Goal: Entertainment & Leisure: Consume media (video, audio)

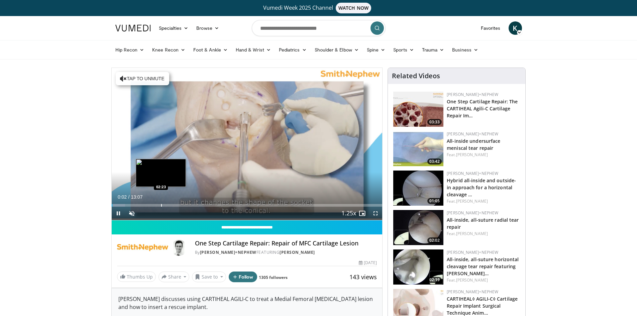
click at [161, 204] on div "Progress Bar" at bounding box center [161, 205] width 1 height 3
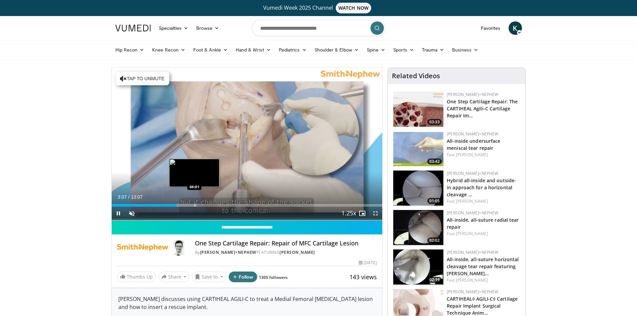
click at [191, 205] on div "Loaded : 31.47% 03:08 04:01" at bounding box center [247, 205] width 271 height 3
click at [197, 205] on div "Progress Bar" at bounding box center [197, 205] width 1 height 3
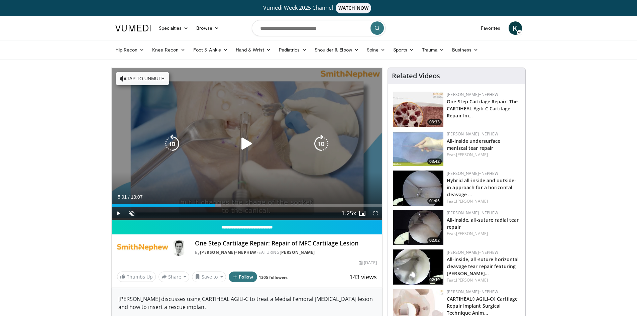
click at [215, 205] on div "Progress Bar" at bounding box center [204, 205] width 33 height 3
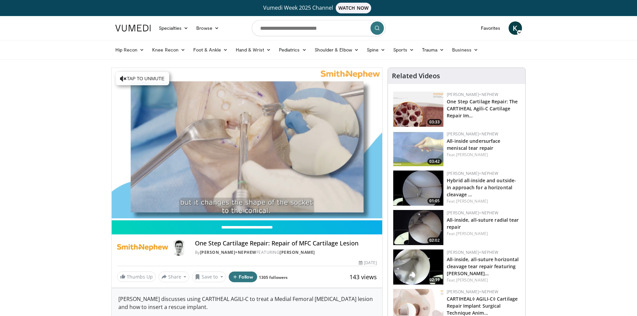
click at [273, 205] on video-js "**********" at bounding box center [247, 144] width 271 height 152
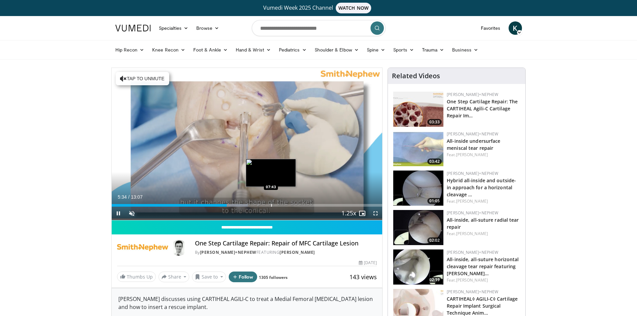
click at [271, 204] on div "Progress Bar" at bounding box center [271, 205] width 1 height 3
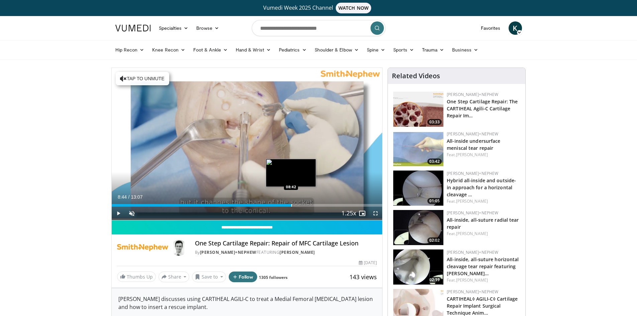
click at [292, 204] on div "Progress Bar" at bounding box center [281, 205] width 22 height 3
